Goal: Find specific page/section: Find specific page/section

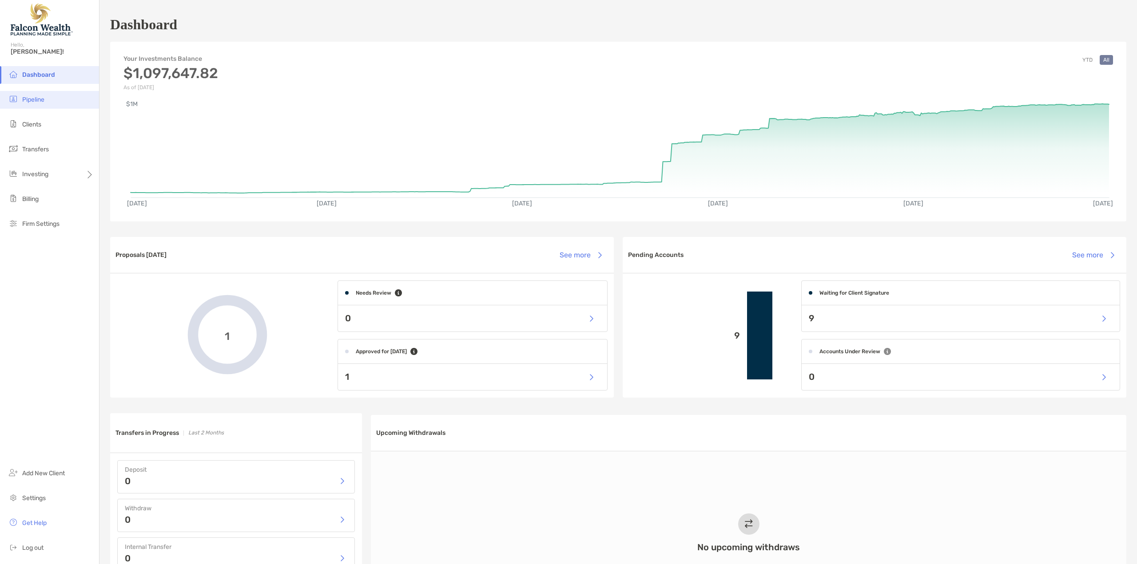
click at [17, 99] on img at bounding box center [13, 99] width 11 height 11
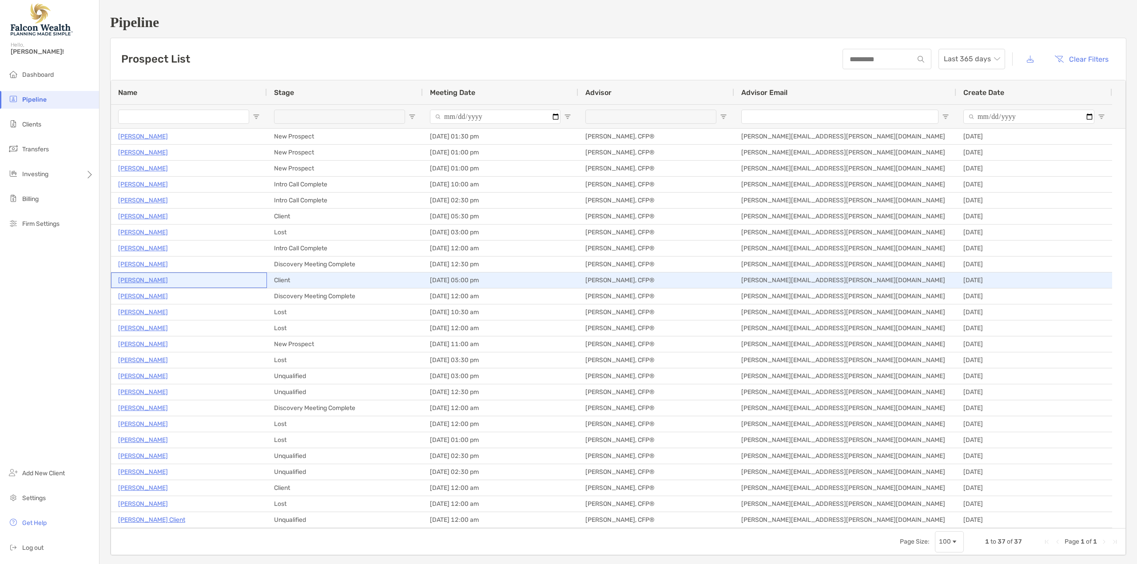
click at [139, 280] on p "[PERSON_NAME]" at bounding box center [143, 280] width 50 height 11
